Goal: Information Seeking & Learning: Understand process/instructions

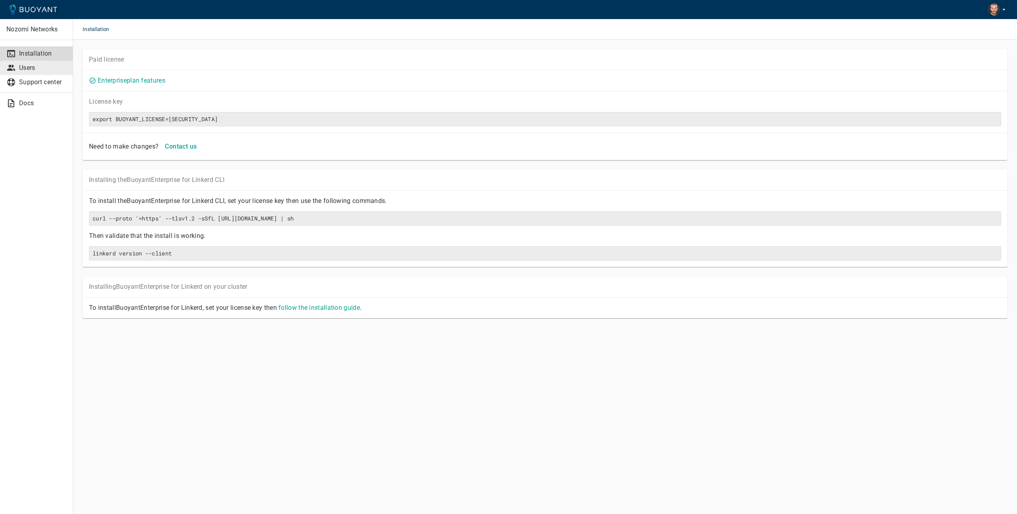
click at [33, 68] on p "Users" at bounding box center [42, 68] width 47 height 8
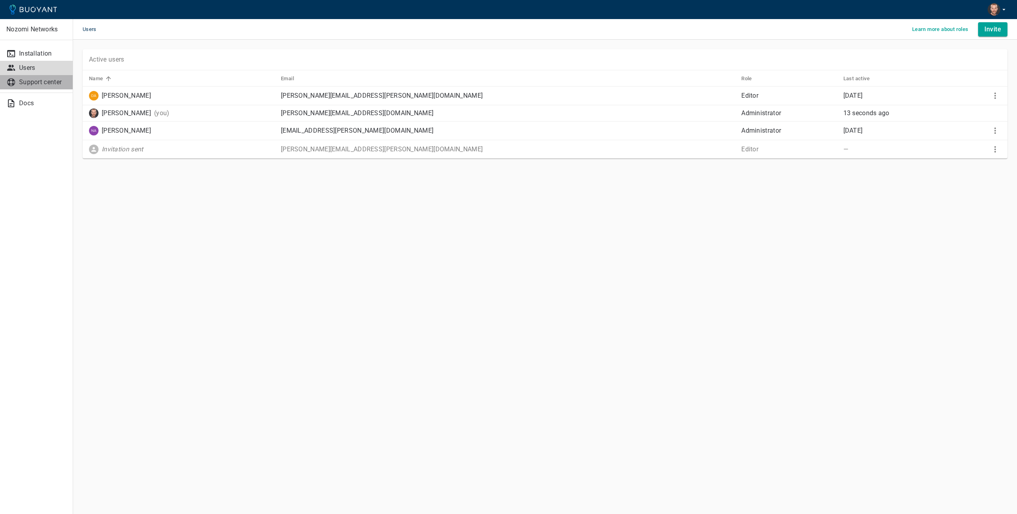
click at [33, 84] on p "Support center" at bounding box center [42, 82] width 47 height 8
click at [40, 103] on p "Docs" at bounding box center [42, 103] width 47 height 8
click at [39, 55] on p "Installation" at bounding box center [42, 54] width 47 height 8
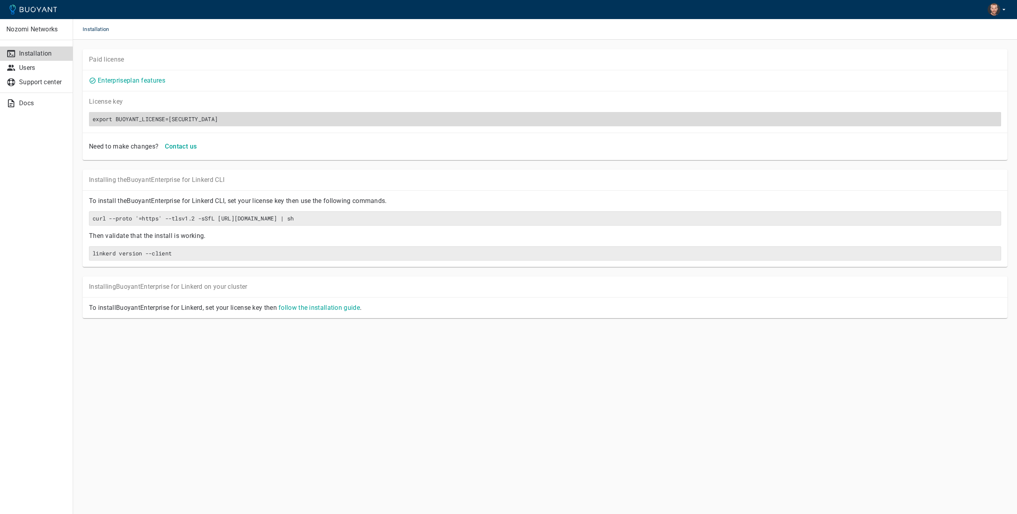
scroll to position [0, 1325]
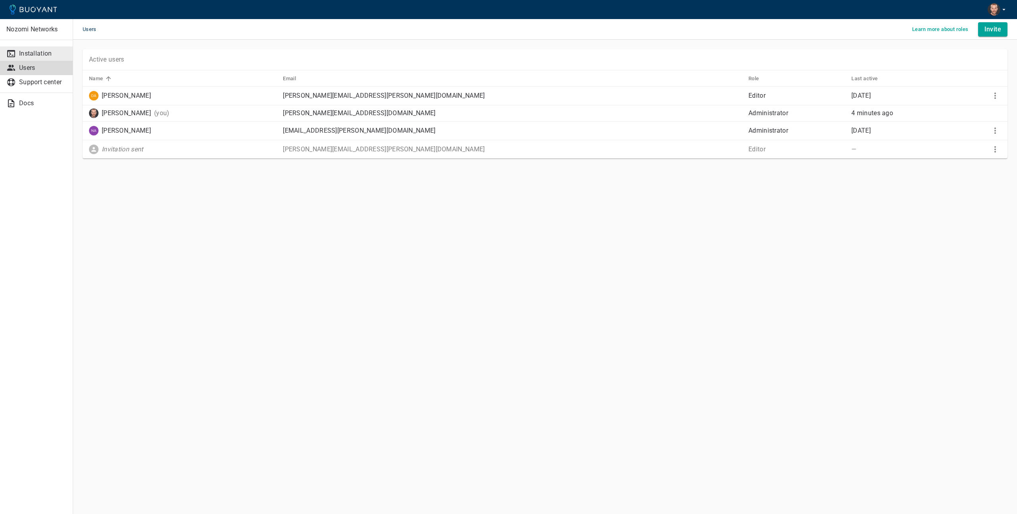
click at [24, 58] on link "Installation" at bounding box center [36, 53] width 73 height 14
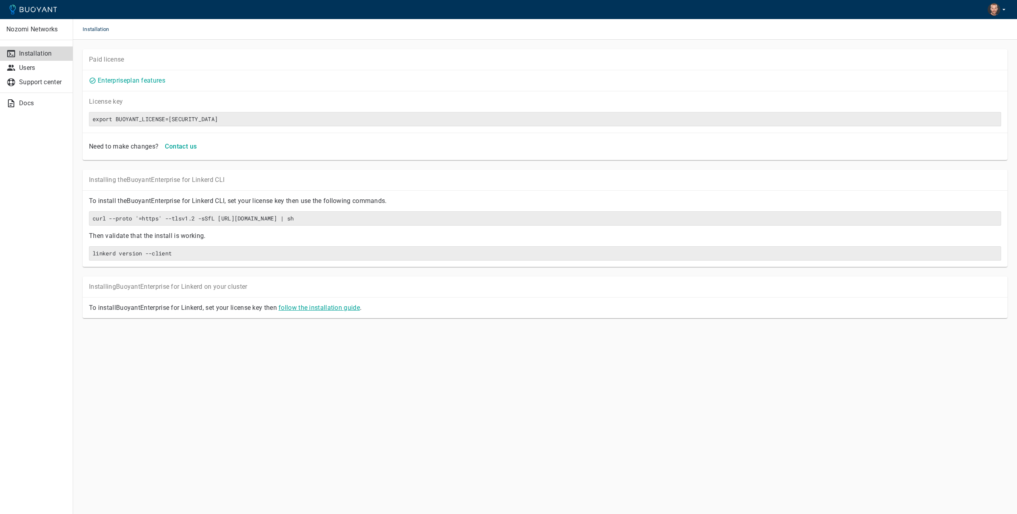
click at [323, 308] on link "follow the installation guide" at bounding box center [319, 308] width 81 height 8
